Goal: Task Accomplishment & Management: Manage account settings

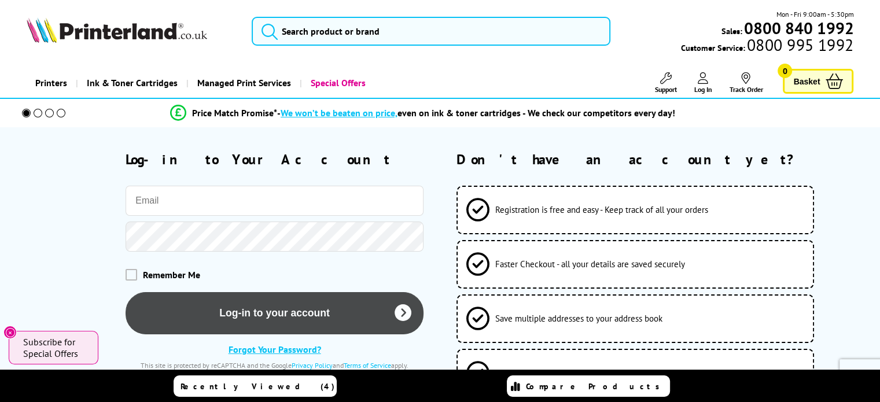
type input "[EMAIL_ADDRESS][DOMAIN_NAME]"
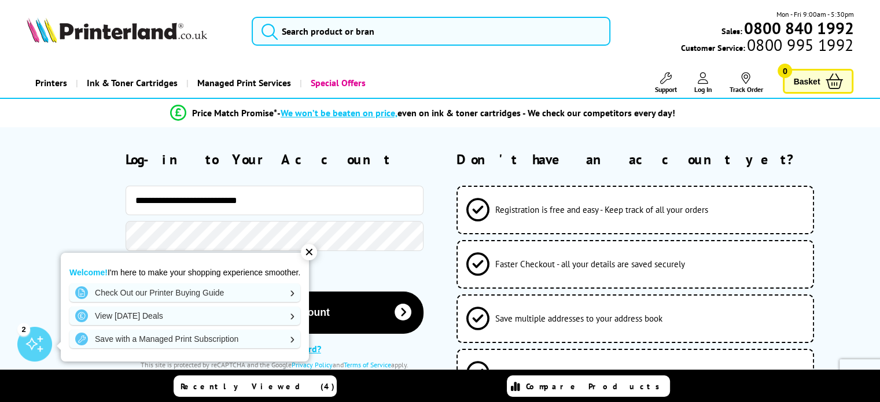
click at [305, 255] on div "✕" at bounding box center [309, 252] width 16 height 16
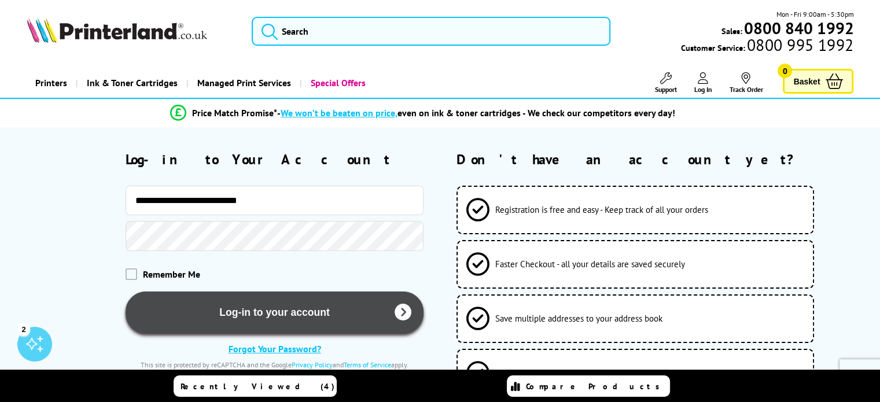
click at [315, 307] on button "Log-in to your account" at bounding box center [275, 313] width 298 height 42
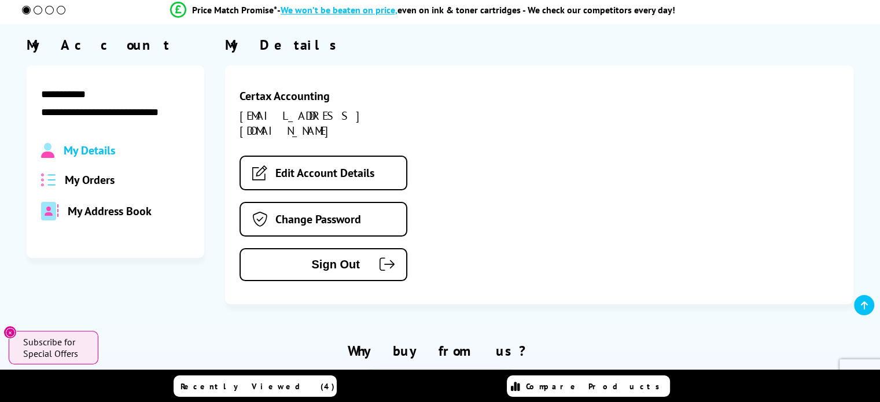
scroll to position [105, 0]
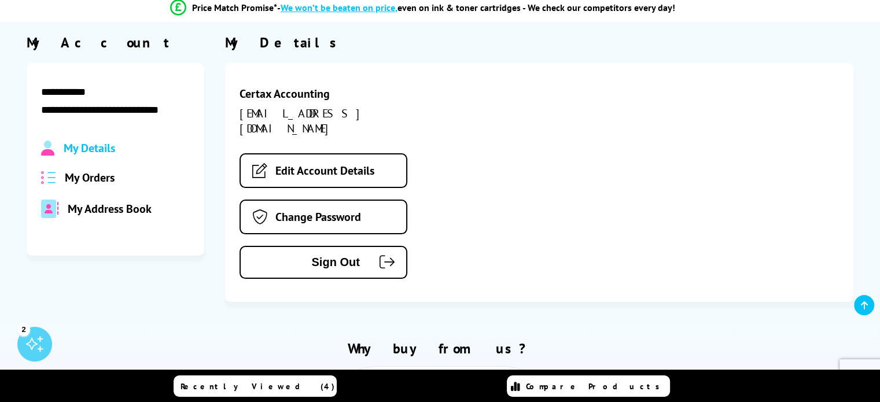
click at [86, 179] on span "My Orders" at bounding box center [90, 177] width 50 height 15
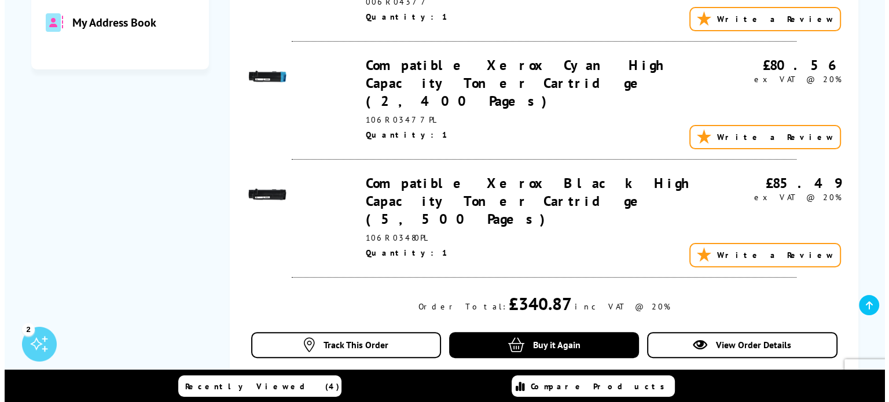
scroll to position [290, 0]
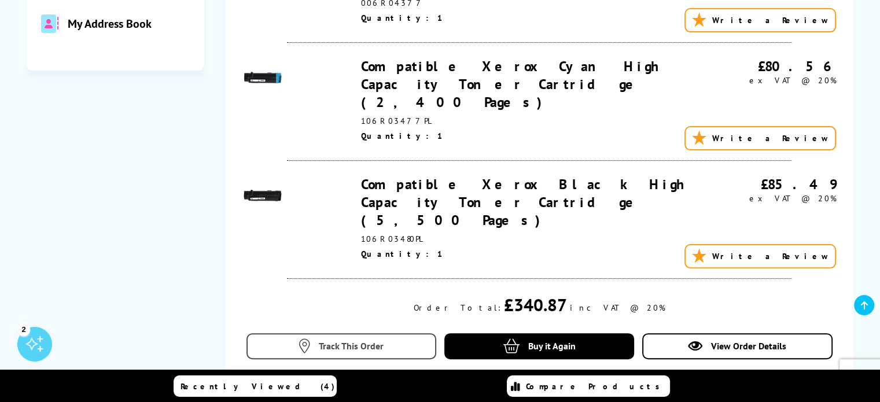
click at [379, 340] on span "Track This Order" at bounding box center [351, 346] width 65 height 12
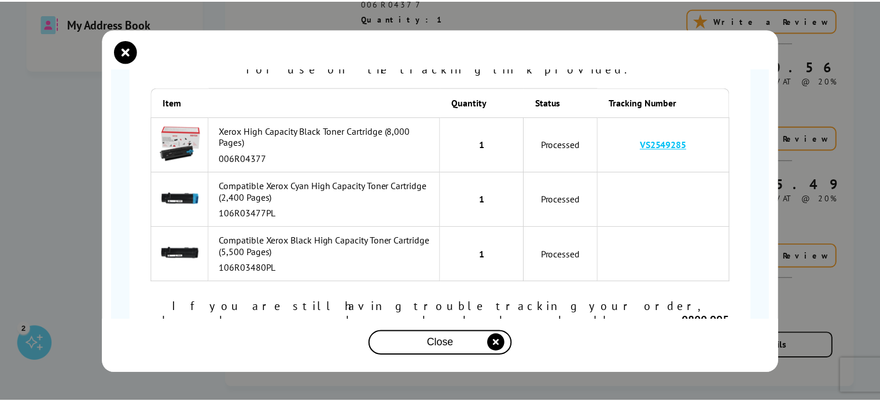
scroll to position [139, 0]
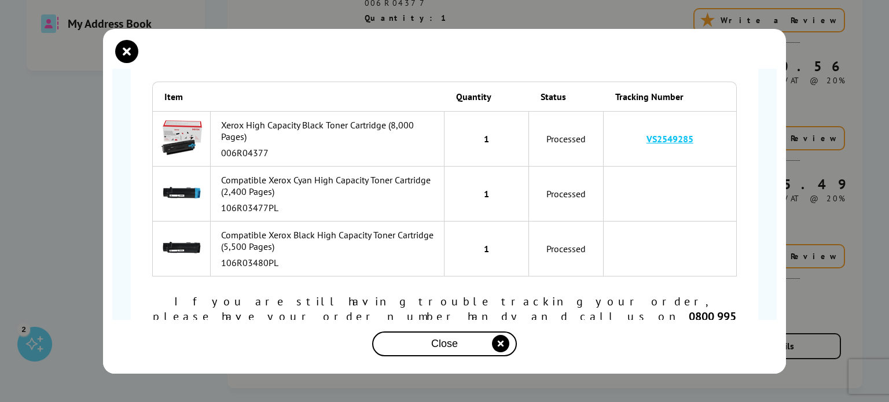
click at [481, 345] on div "Close" at bounding box center [444, 343] width 135 height 21
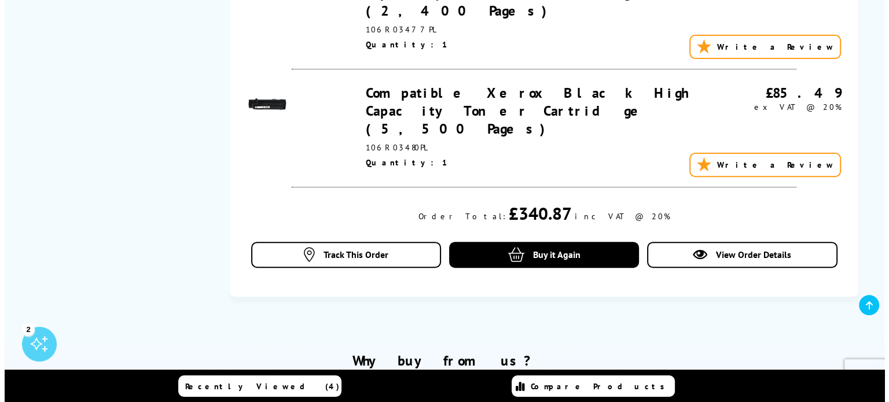
scroll to position [382, 0]
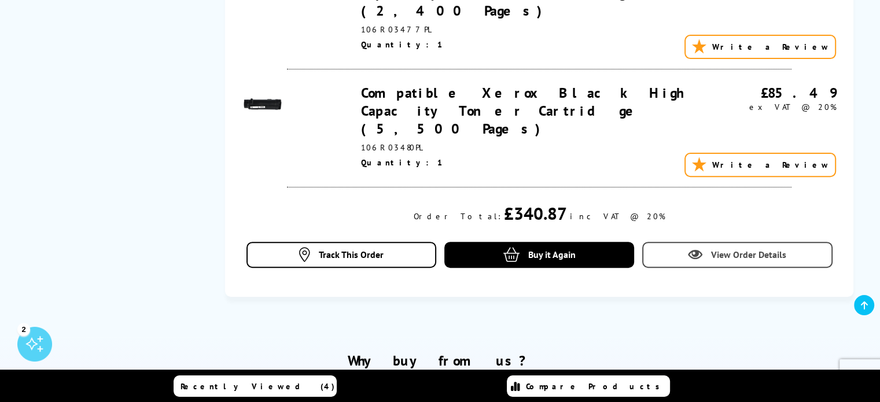
click at [705, 242] on link "View Order Details" at bounding box center [737, 255] width 190 height 26
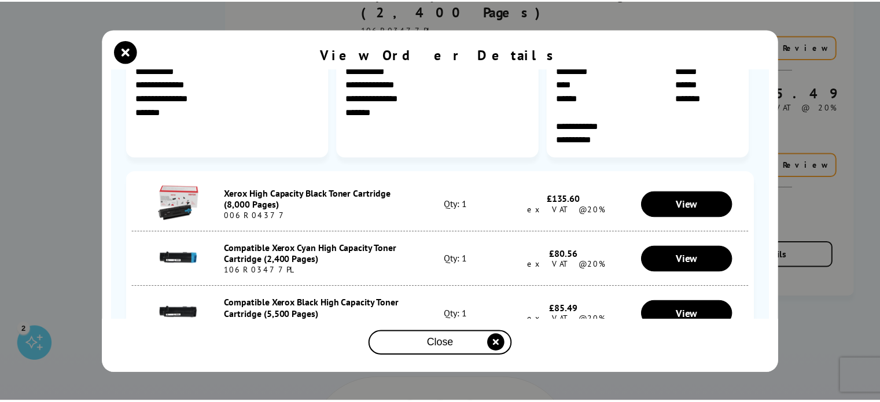
scroll to position [171, 0]
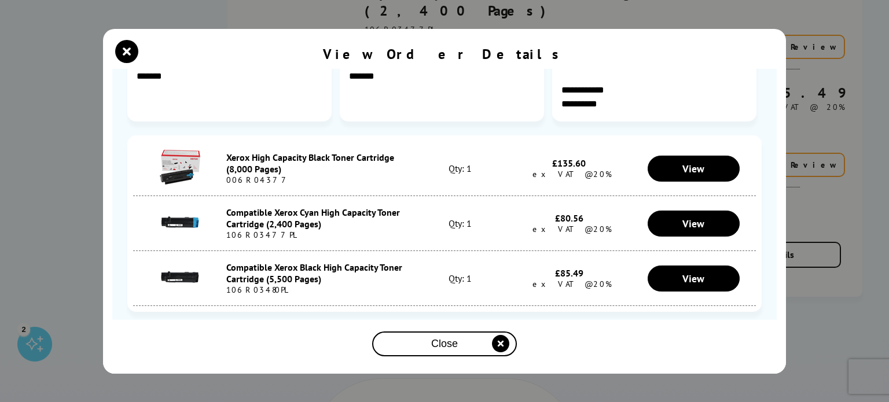
click at [483, 347] on div "Close" at bounding box center [444, 343] width 135 height 21
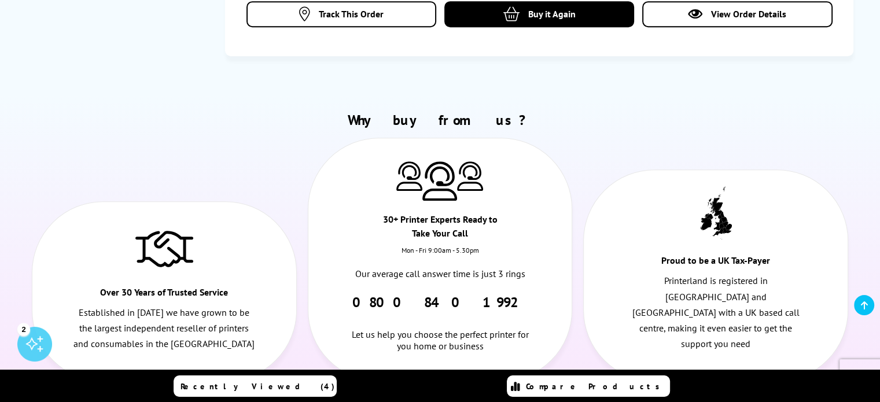
scroll to position [622, 0]
